Goal: Task Accomplishment & Management: Complete application form

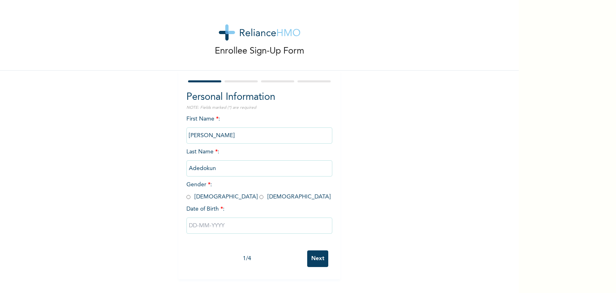
click at [188, 198] on span "Gender * : [DEMOGRAPHIC_DATA] [DEMOGRAPHIC_DATA]" at bounding box center [258, 191] width 144 height 18
click at [187, 197] on input "radio" at bounding box center [188, 197] width 4 height 8
radio input "true"
click at [188, 225] on input "text" at bounding box center [259, 225] width 146 height 16
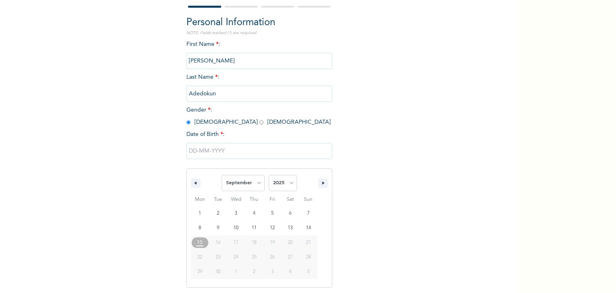
scroll to position [76, 0]
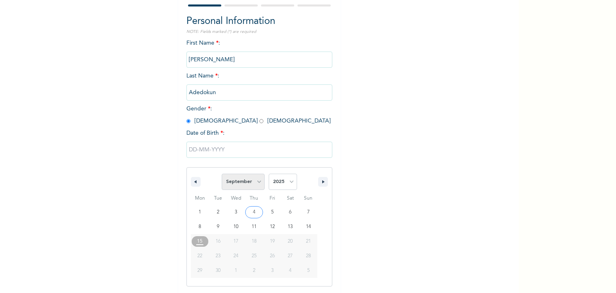
click at [256, 183] on select "January February March April May June July August September October November De…" at bounding box center [243, 181] width 43 height 16
click at [222, 173] on select "January February March April May June July August September October November De…" at bounding box center [243, 181] width 43 height 16
select select "8"
click at [282, 182] on select "2025 2024 2023 2022 2021 2020 2019 2018 2017 2016 2015 2014 2013 2012 2011 2010…" at bounding box center [283, 181] width 28 height 16
select select "1997"
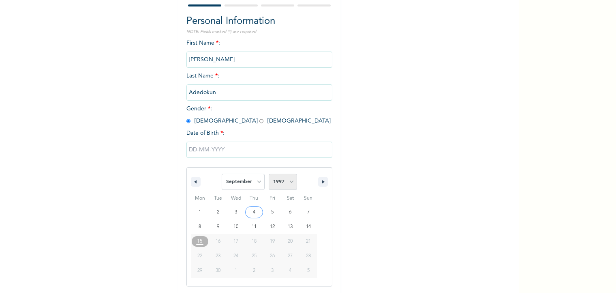
click at [269, 173] on select "2025 2024 2023 2022 2021 2020 2019 2018 2017 2016 2015 2014 2013 2012 2011 2010…" at bounding box center [283, 181] width 28 height 16
type input "[DATE]"
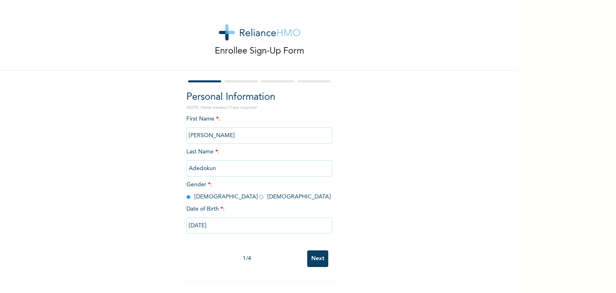
scroll to position [0, 0]
click at [310, 264] on input "Next" at bounding box center [317, 258] width 21 height 17
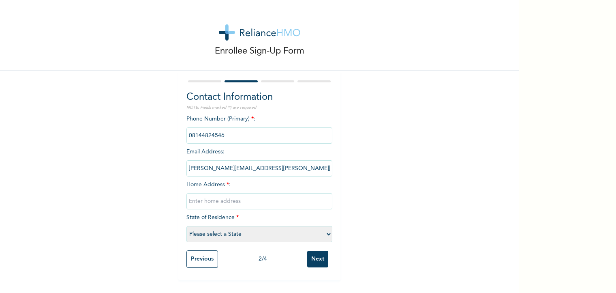
click at [215, 203] on input "text" at bounding box center [259, 201] width 146 height 16
type input "plot 2, [GEOGRAPHIC_DATA], [GEOGRAPHIC_DATA], [GEOGRAPHIC_DATA]"
click at [194, 237] on select "Please select a State [PERSON_NAME] (FCT) [PERSON_NAME] Ibom [GEOGRAPHIC_DATA] …" at bounding box center [259, 234] width 146 height 16
select select "12"
click at [186, 226] on select "Please select a State [PERSON_NAME] (FCT) [PERSON_NAME] Ibom [GEOGRAPHIC_DATA] …" at bounding box center [259, 234] width 146 height 16
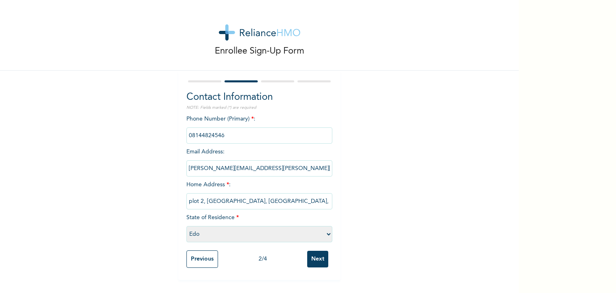
click at [319, 260] on input "Next" at bounding box center [317, 258] width 21 height 17
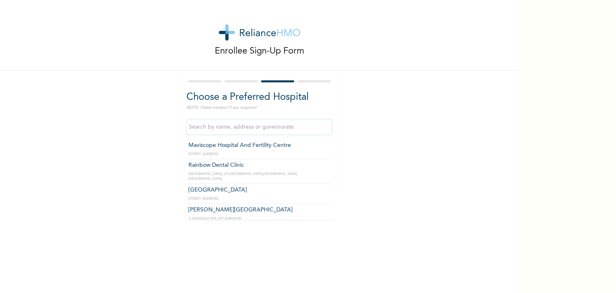
click at [248, 128] on input "text" at bounding box center [259, 127] width 146 height 16
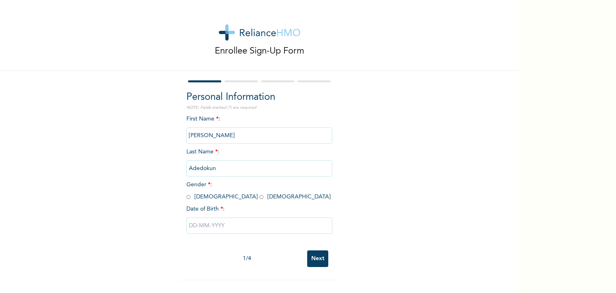
click at [186, 198] on input "radio" at bounding box center [188, 197] width 4 height 8
radio input "true"
click at [217, 223] on input "text" at bounding box center [259, 225] width 146 height 16
select select "8"
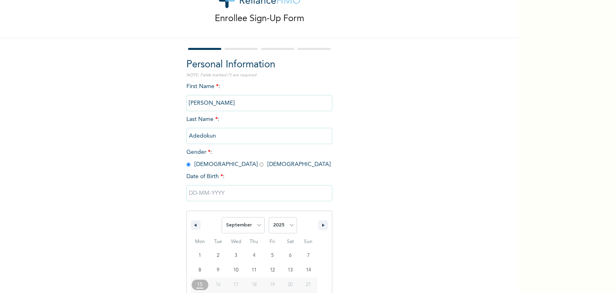
scroll to position [76, 0]
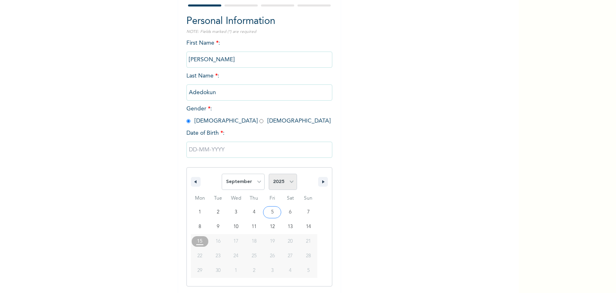
click at [277, 187] on select "2025 2024 2023 2022 2021 2020 2019 2018 2017 2016 2015 2014 2013 2012 2011 2010…" at bounding box center [283, 181] width 28 height 16
select select "1997"
click at [269, 173] on select "2025 2024 2023 2022 2021 2020 2019 2018 2017 2016 2015 2014 2013 2012 2011 2010…" at bounding box center [283, 181] width 28 height 16
click at [250, 180] on select "January February March April May June July August September October November De…" at bounding box center [243, 181] width 43 height 16
select select "10"
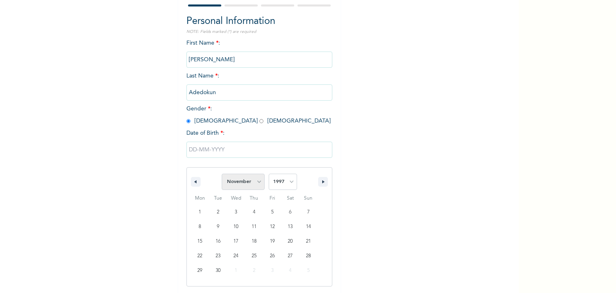
click at [222, 173] on select "January February March April May June July August September October November De…" at bounding box center [243, 181] width 43 height 16
type input "11/18/1997"
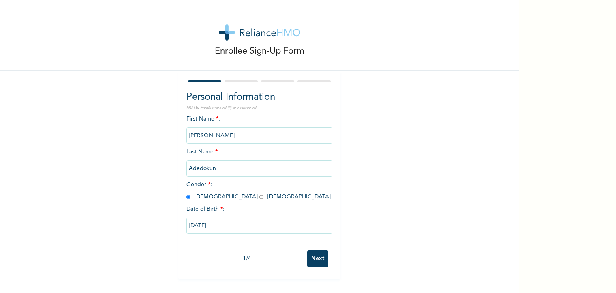
click at [318, 257] on input "Next" at bounding box center [317, 258] width 21 height 17
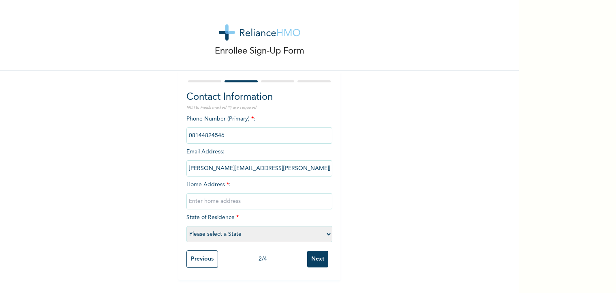
click at [222, 202] on input "text" at bounding box center [259, 201] width 146 height 16
type input "Bua Camp, Okpella"
click at [236, 231] on select "Please select a State [PERSON_NAME] (FCT) [PERSON_NAME] Ibom [GEOGRAPHIC_DATA] …" at bounding box center [259, 234] width 146 height 16
select select "12"
click at [186, 226] on select "Please select a State [PERSON_NAME] (FCT) [PERSON_NAME] Ibom [GEOGRAPHIC_DATA] …" at bounding box center [259, 234] width 146 height 16
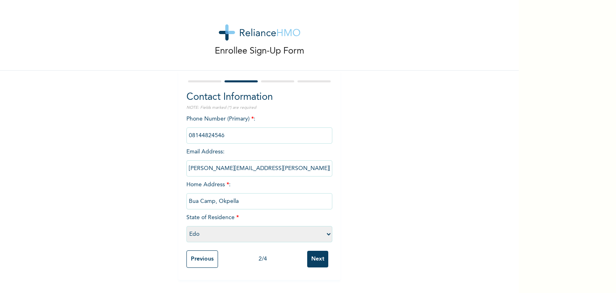
click at [323, 259] on input "Next" at bounding box center [317, 258] width 21 height 17
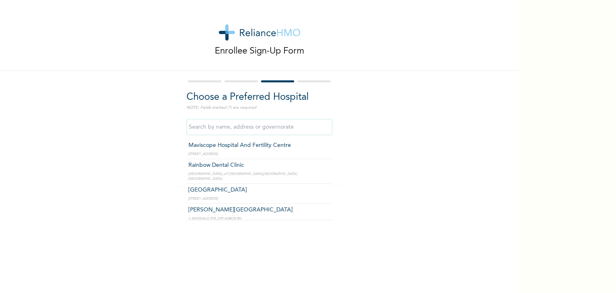
click at [253, 128] on input "text" at bounding box center [259, 127] width 146 height 16
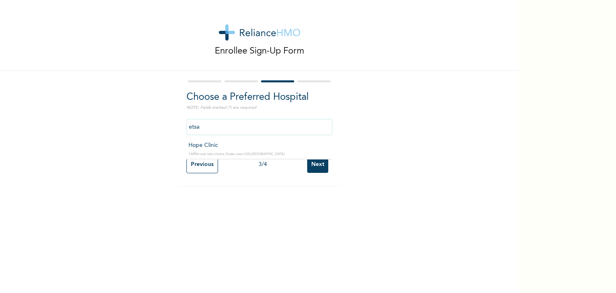
type input "Hope Clinic"
click at [318, 165] on input "Next" at bounding box center [317, 164] width 21 height 17
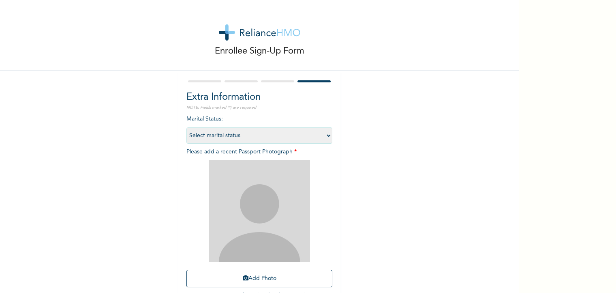
click at [300, 137] on select "Select marital status Single Married Divorced Widow/Widower" at bounding box center [259, 135] width 146 height 16
select select "1"
click at [186, 127] on select "Select marital status Single Married Divorced Widow/Widower" at bounding box center [259, 135] width 146 height 16
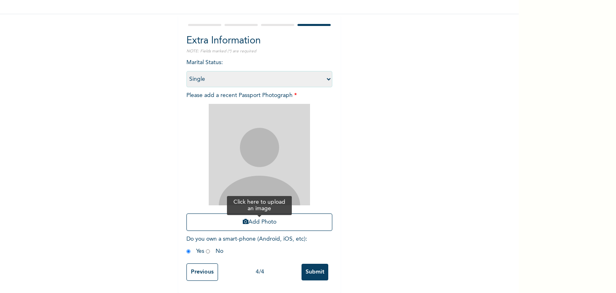
click at [274, 216] on button "Add Photo" at bounding box center [259, 221] width 146 height 17
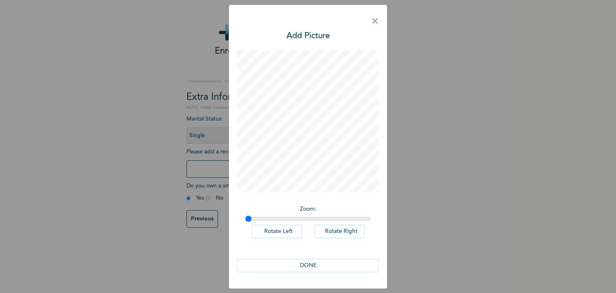
click at [304, 265] on button "DONE" at bounding box center [308, 265] width 142 height 13
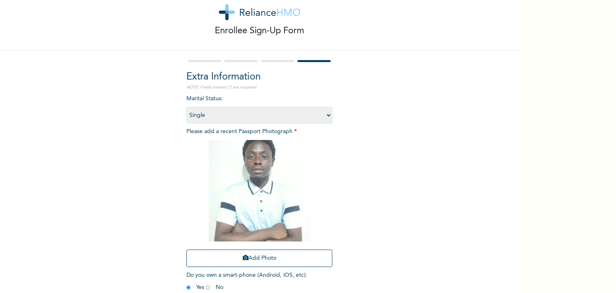
scroll to position [62, 0]
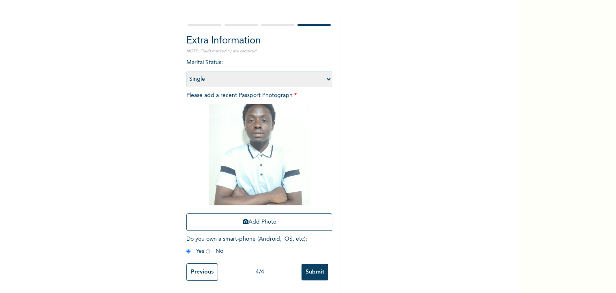
click at [311, 263] on input "Submit" at bounding box center [315, 271] width 27 height 17
